Goal: Transaction & Acquisition: Purchase product/service

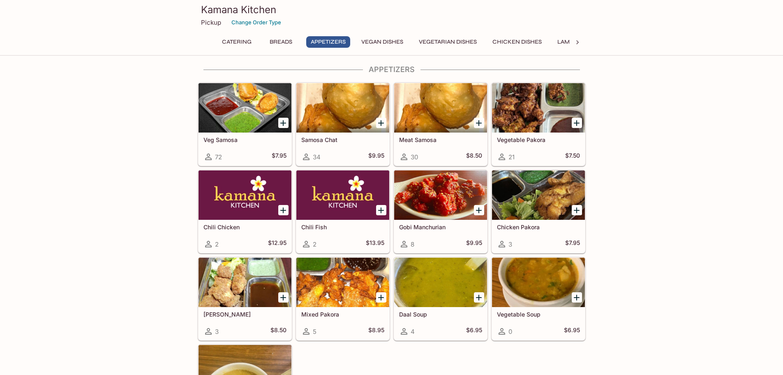
scroll to position [508, 0]
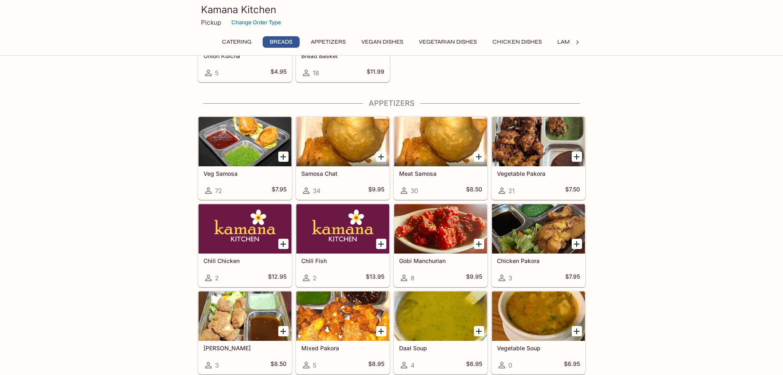
click at [349, 155] on div at bounding box center [343, 141] width 93 height 49
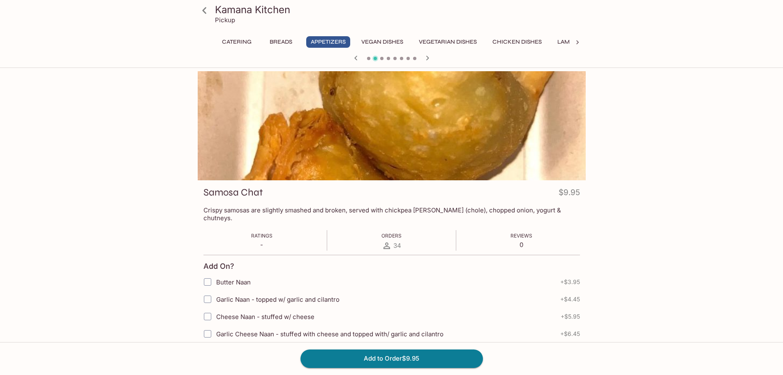
click at [392, 232] on span "Orders" at bounding box center [392, 235] width 20 height 6
click at [77, 185] on div "Kamana Kitchen Pickup Catering Breads Appetizers Vegan Dishes Vegetarian Dishes…" at bounding box center [391, 258] width 783 height 375
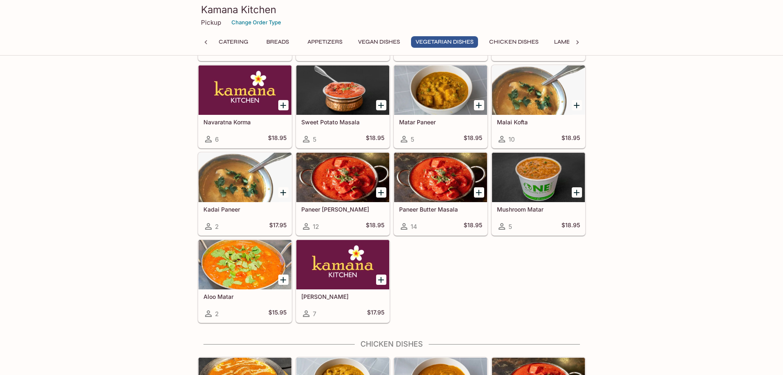
click at [547, 101] on div at bounding box center [538, 89] width 93 height 49
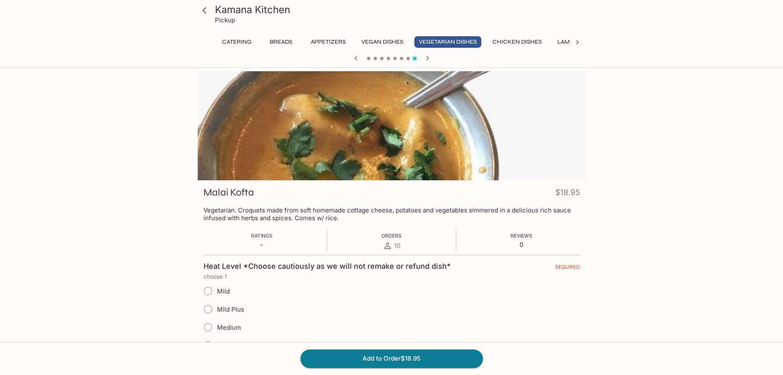
click at [93, 257] on div "Kamana Kitchen Pickup Catering Breads Appetizers Vegan Dishes Vegetarian Dishes…" at bounding box center [391, 258] width 783 height 375
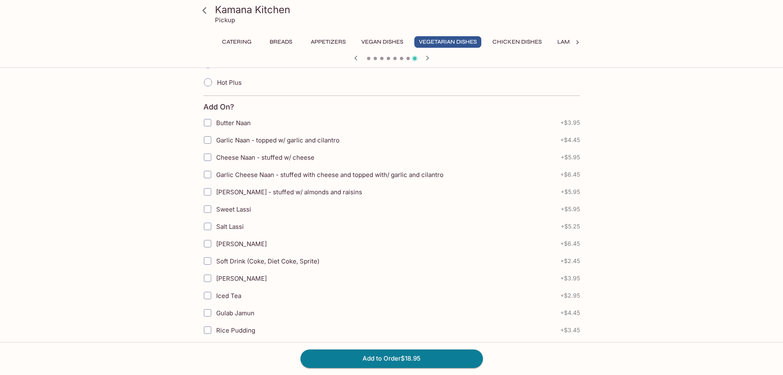
scroll to position [328, 0]
